Goal: Task Accomplishment & Management: Use online tool/utility

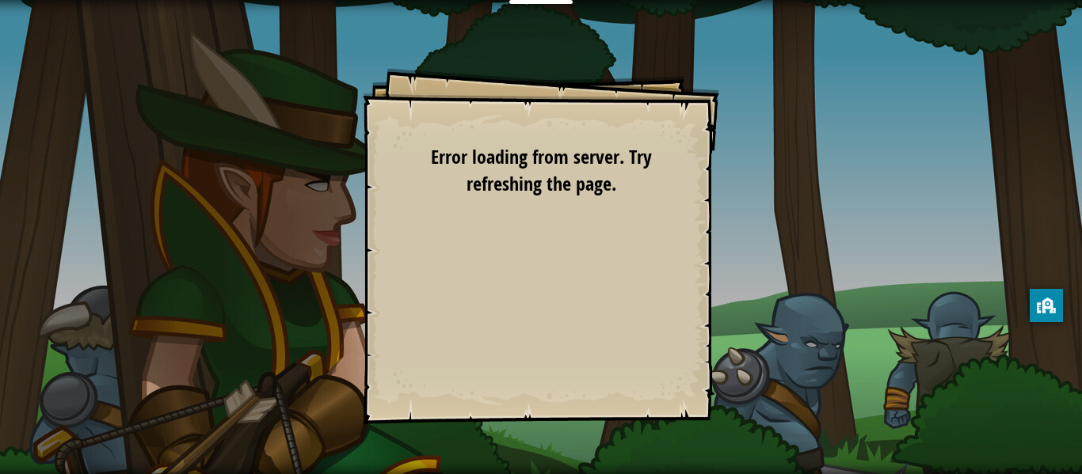
click at [398, 128] on div "Goals Start Level Error loading from server. Try refreshing the page. You'll ne…" at bounding box center [541, 246] width 356 height 356
